Goal: Task Accomplishment & Management: Use online tool/utility

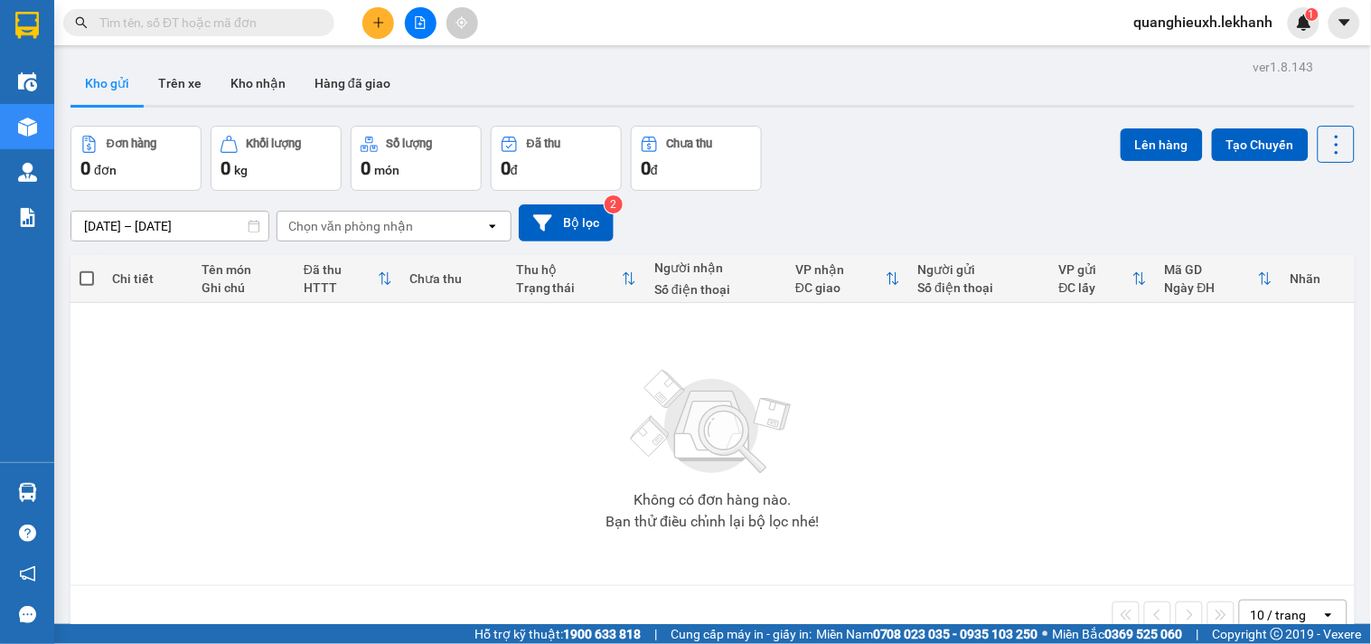
scroll to position [83, 0]
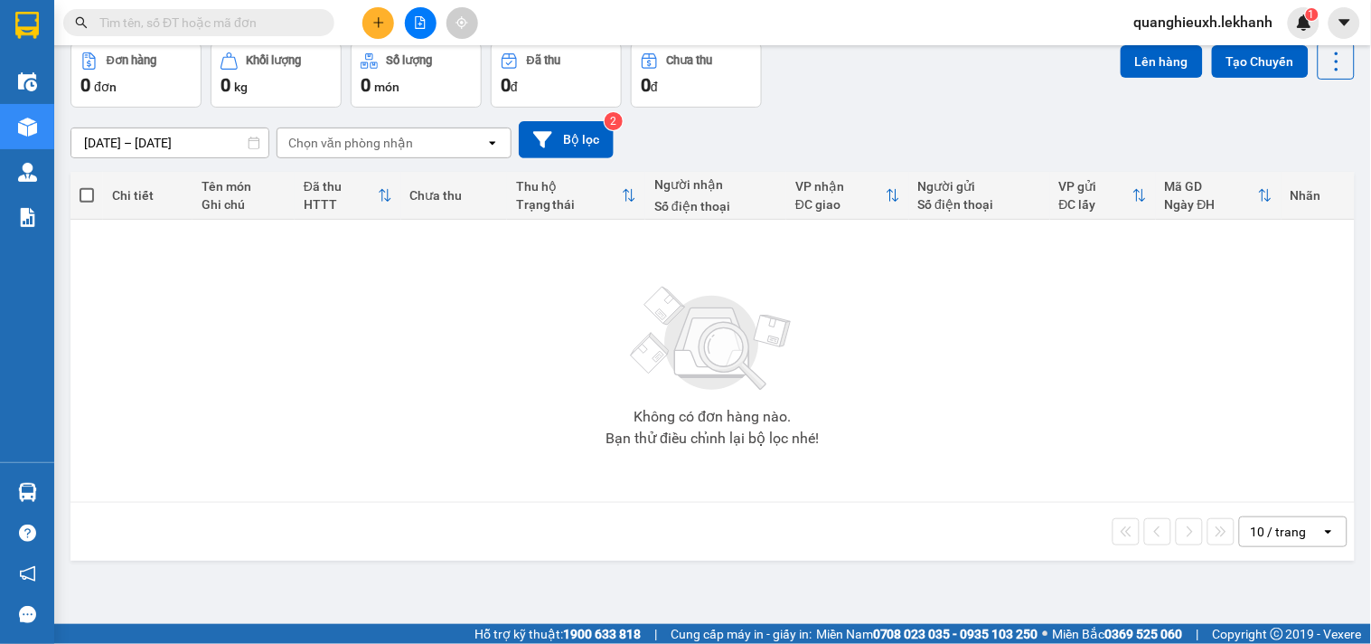
click at [167, 22] on input "text" at bounding box center [205, 23] width 213 height 20
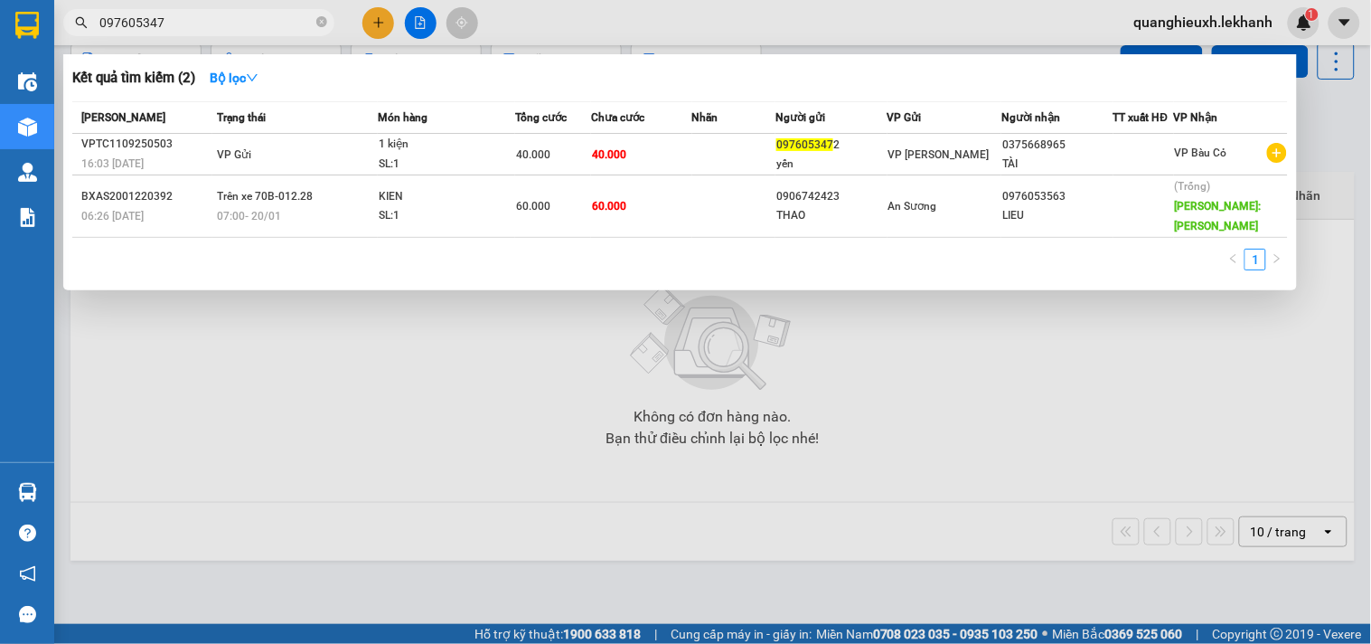
type input "0976053472"
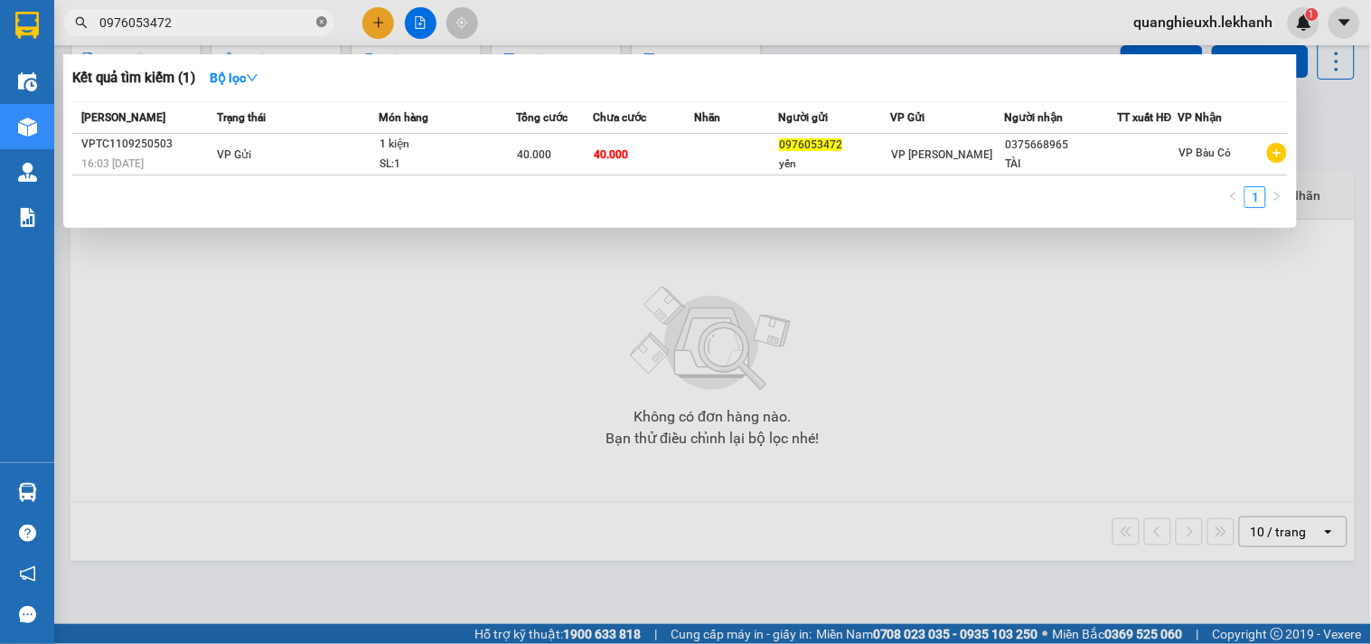
click at [320, 25] on icon "close-circle" at bounding box center [321, 21] width 11 height 11
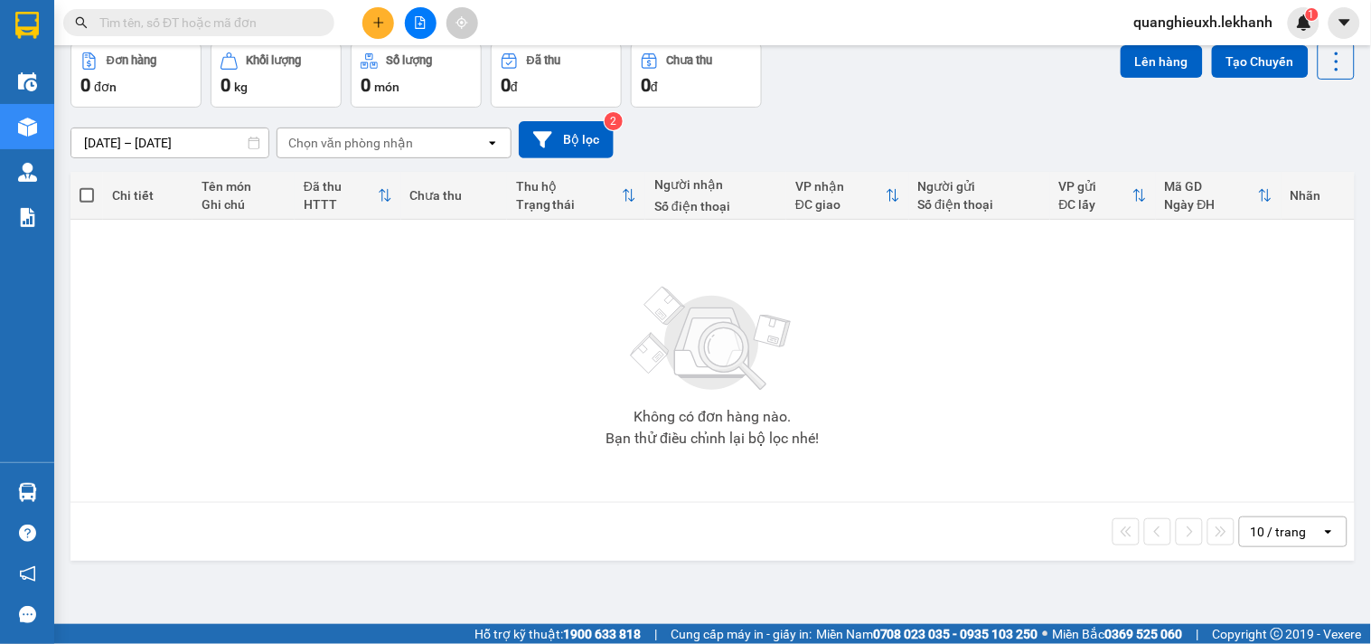
click at [375, 32] on button at bounding box center [379, 23] width 32 height 32
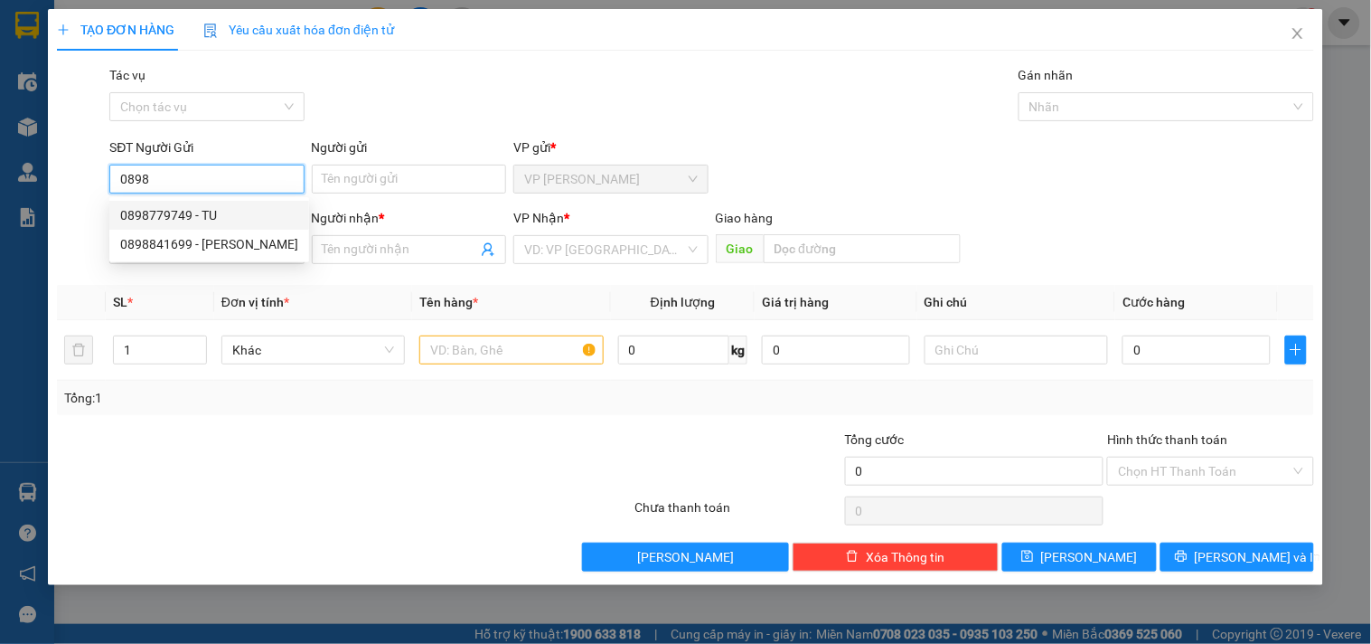
click at [226, 217] on div "0898779749 - TU" at bounding box center [209, 215] width 178 height 20
type input "0898779749"
type input "TU"
type input "0962367314"
type input "TOẢN"
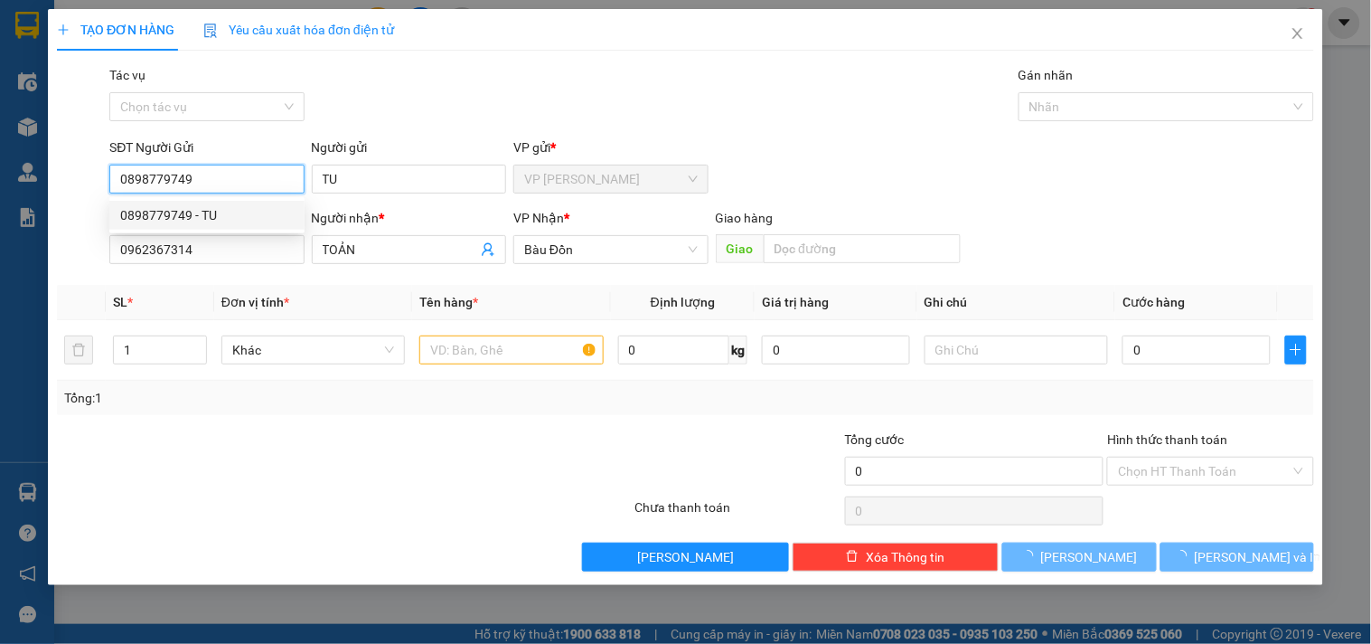
type input "30.000"
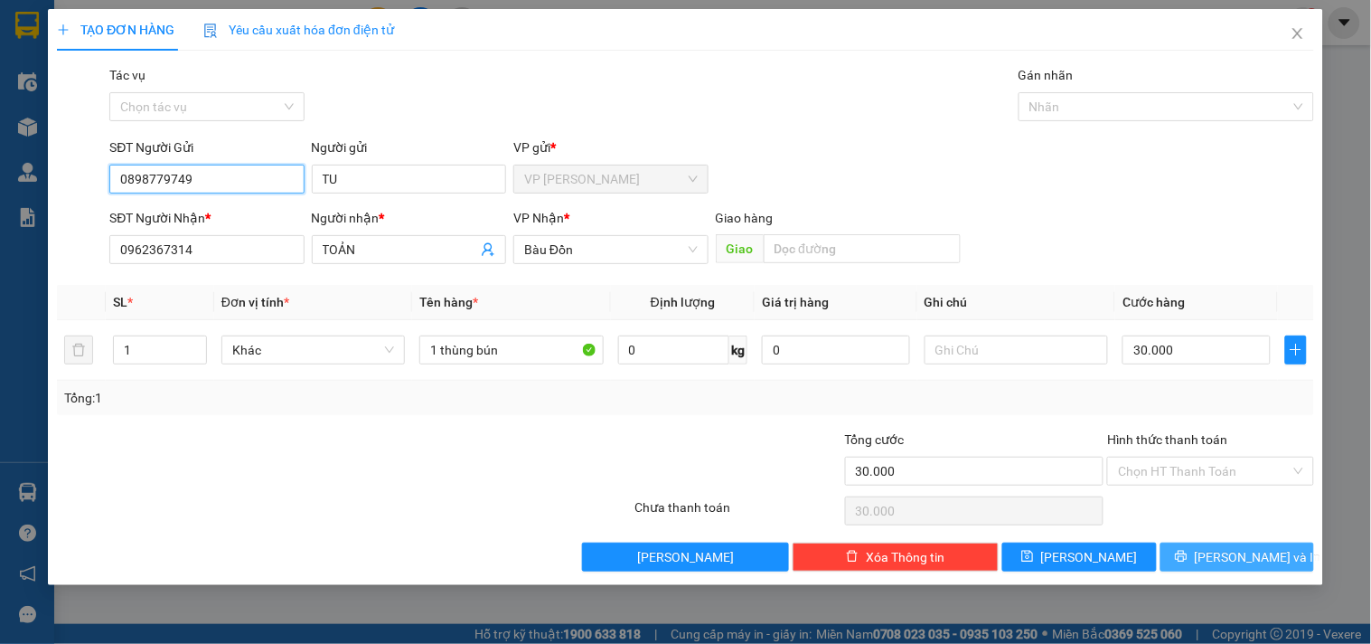
type input "0898779749"
click at [1267, 547] on span "[PERSON_NAME] và In" at bounding box center [1258, 557] width 127 height 20
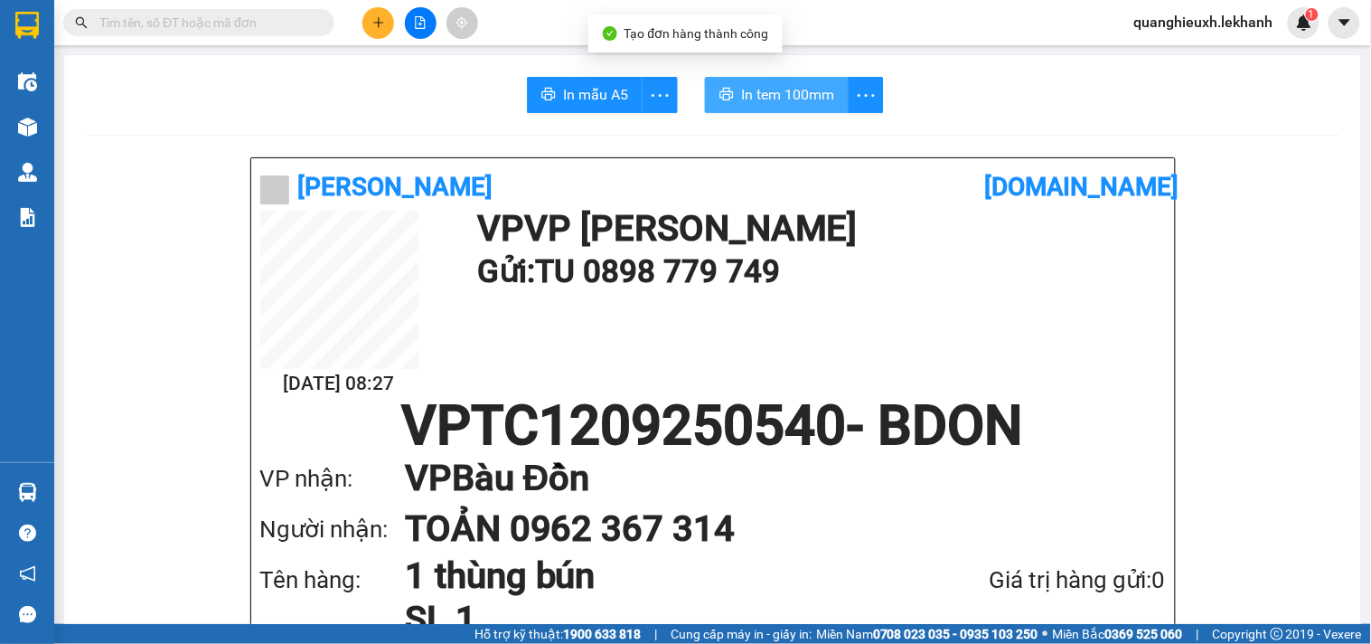
click at [776, 86] on span "In tem 100mm" at bounding box center [787, 94] width 93 height 23
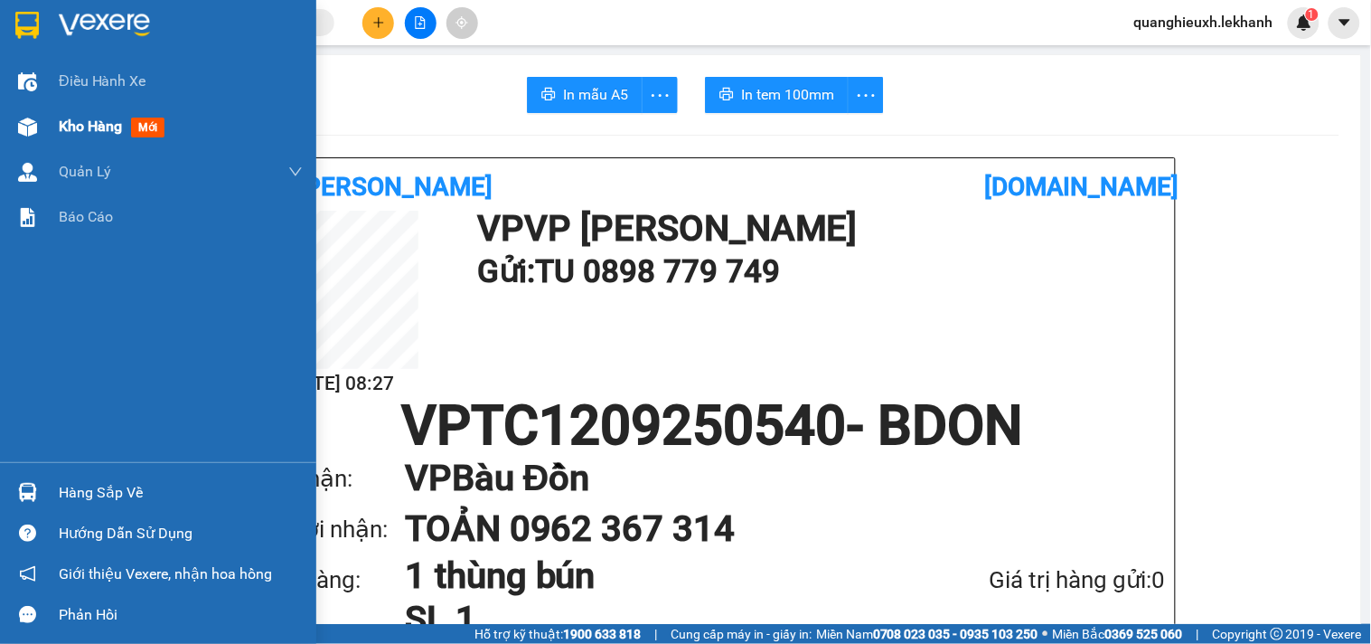
click at [82, 128] on span "Kho hàng" at bounding box center [90, 126] width 63 height 17
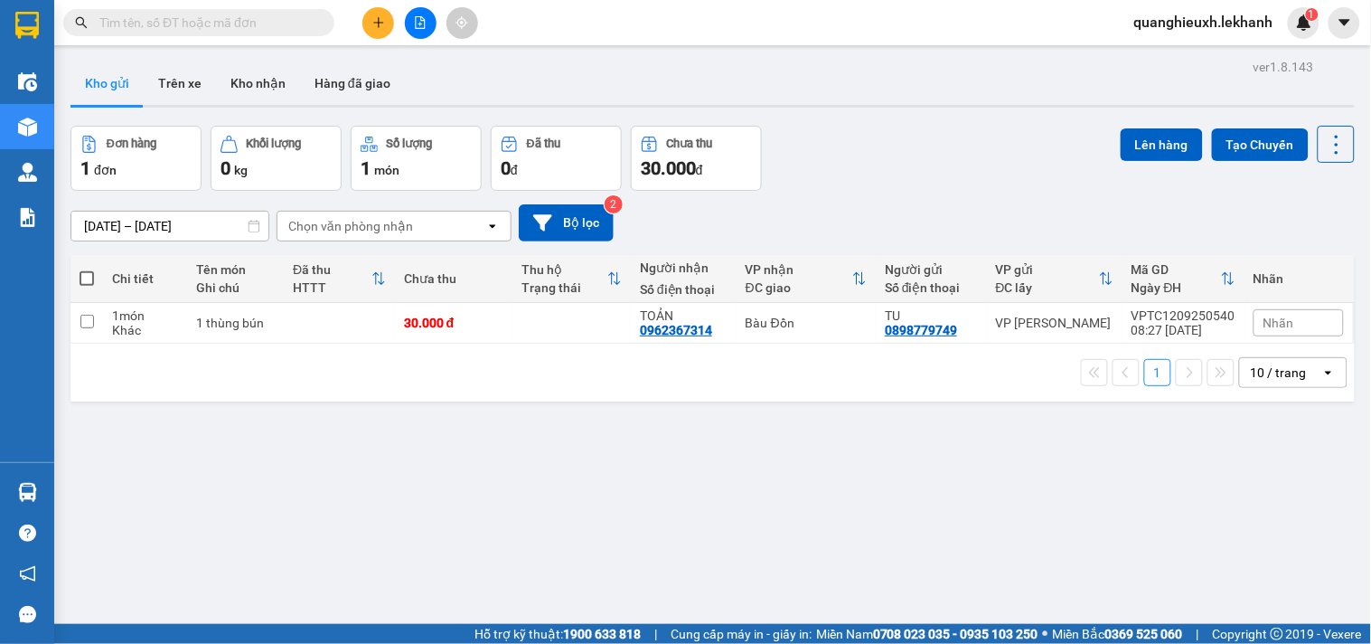
click at [116, 223] on input "[DATE] – [DATE]" at bounding box center [169, 226] width 197 height 29
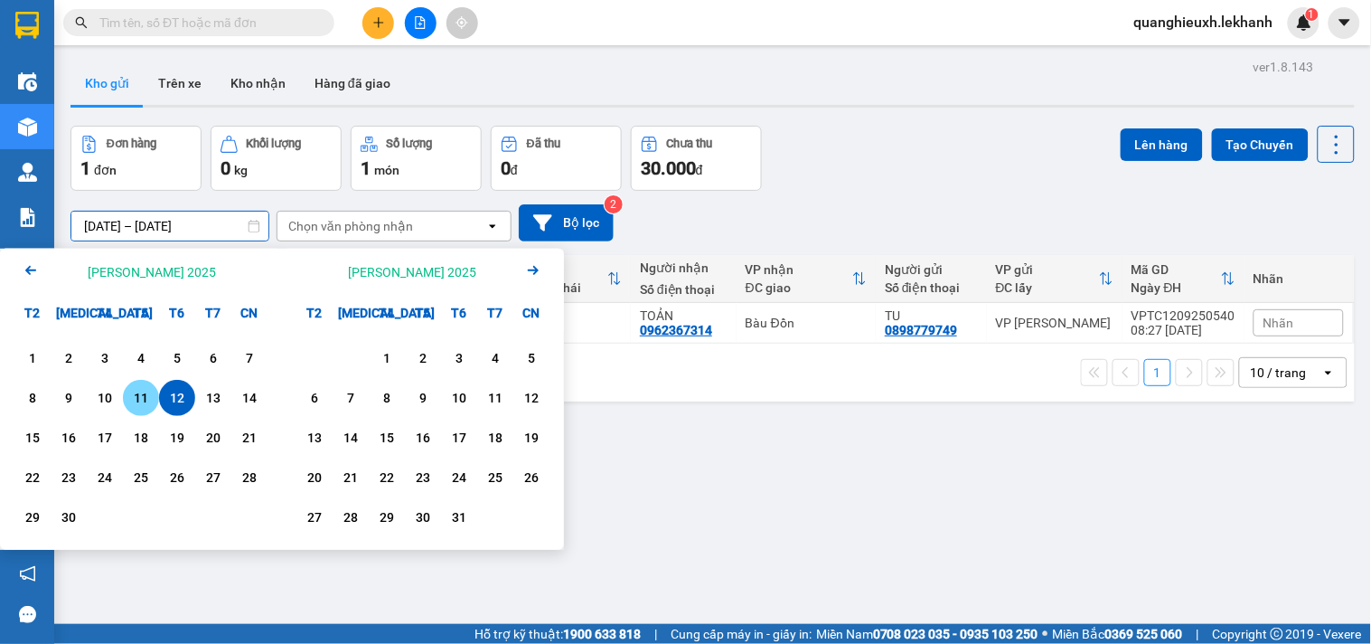
click at [137, 405] on div "11" at bounding box center [140, 398] width 25 height 22
click at [141, 407] on div "11" at bounding box center [140, 398] width 25 height 22
type input "[DATE] – [DATE]"
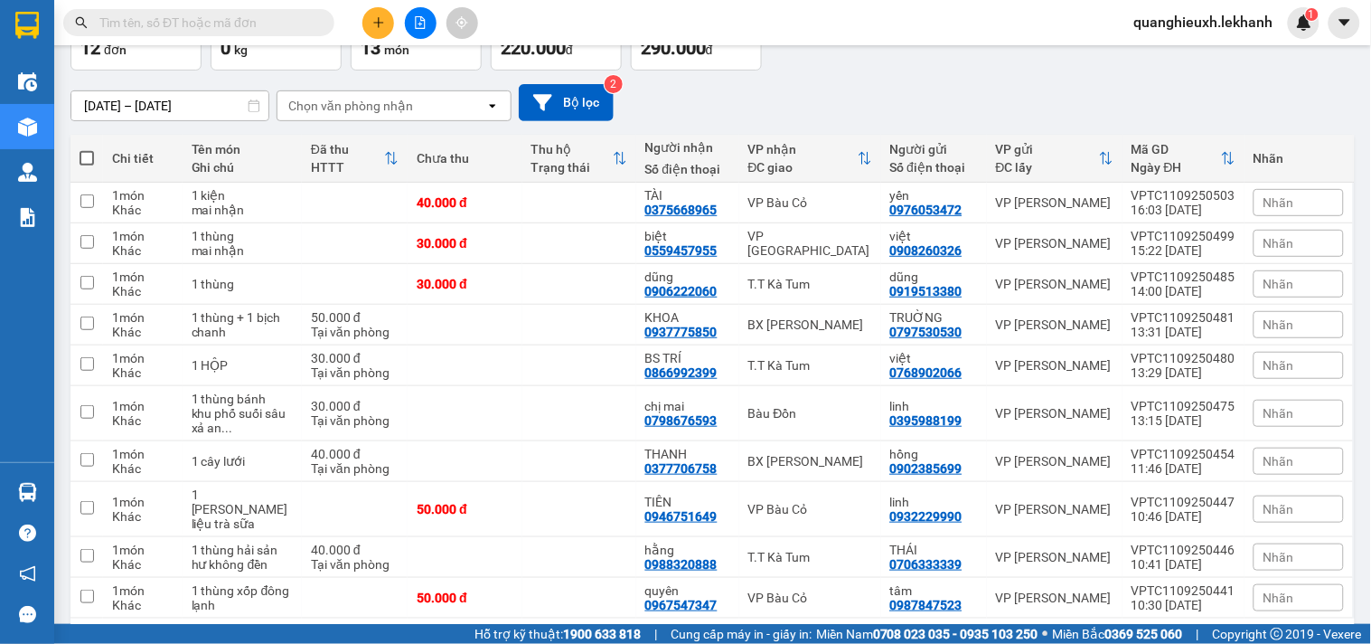
scroll to position [127, 0]
